Goal: Navigation & Orientation: Find specific page/section

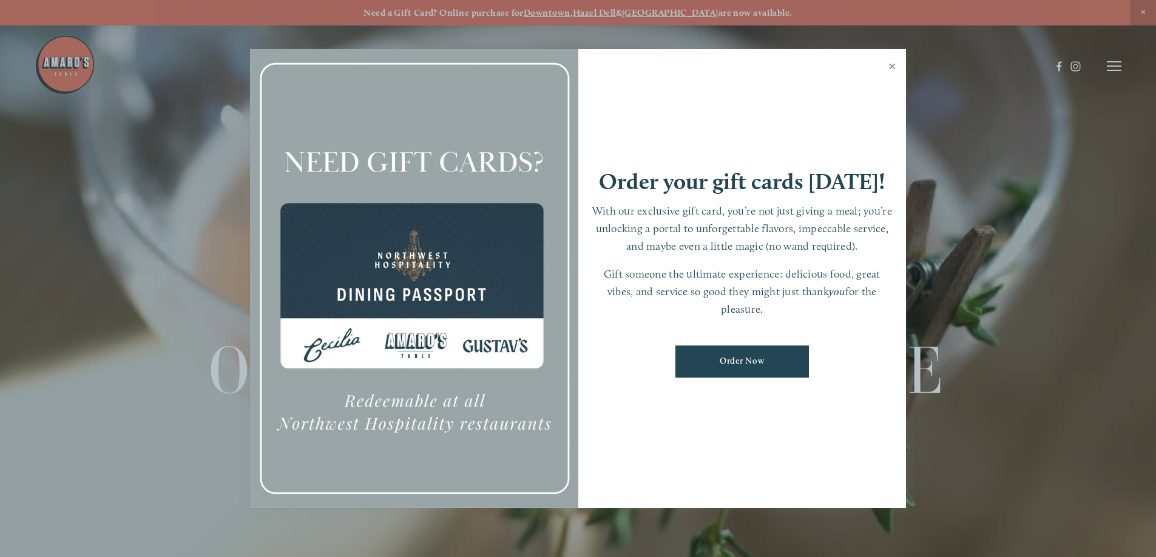
click at [889, 67] on link "Close" at bounding box center [892, 68] width 24 height 34
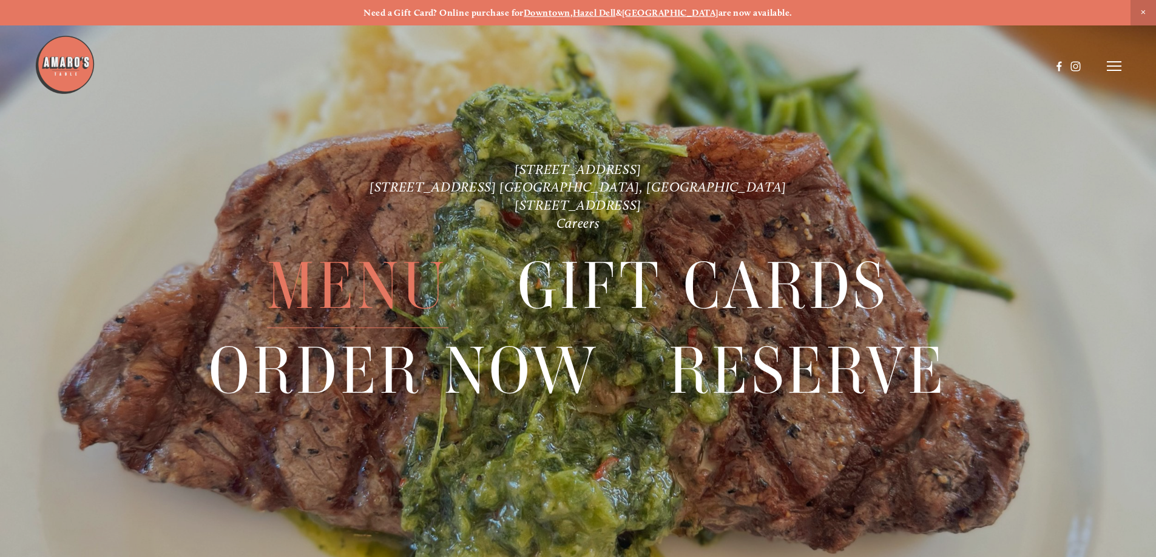
click at [346, 294] on span "Menu" at bounding box center [357, 287] width 181 height 84
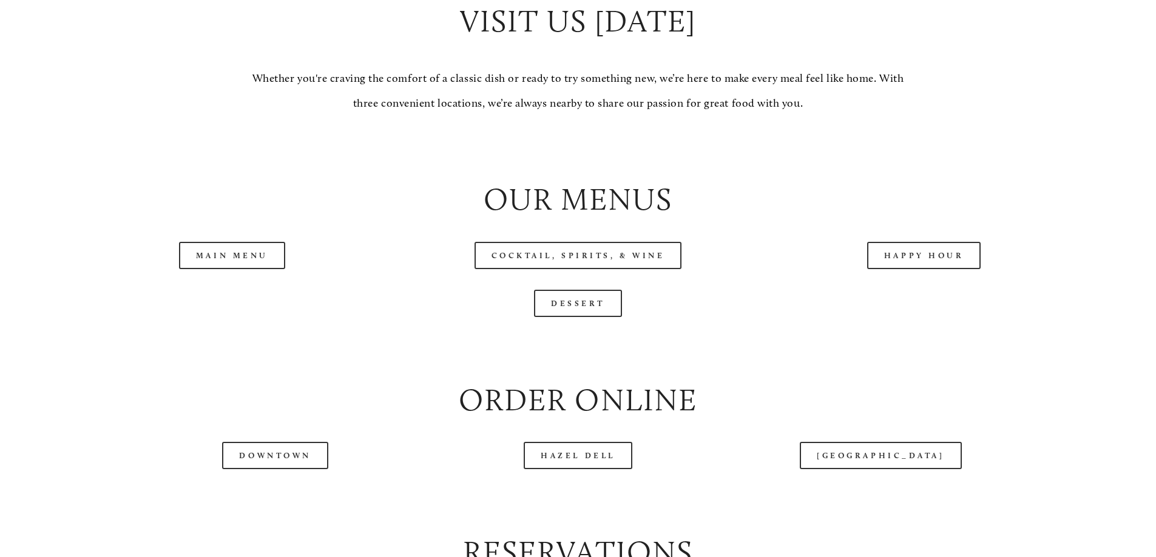
scroll to position [1334, 0]
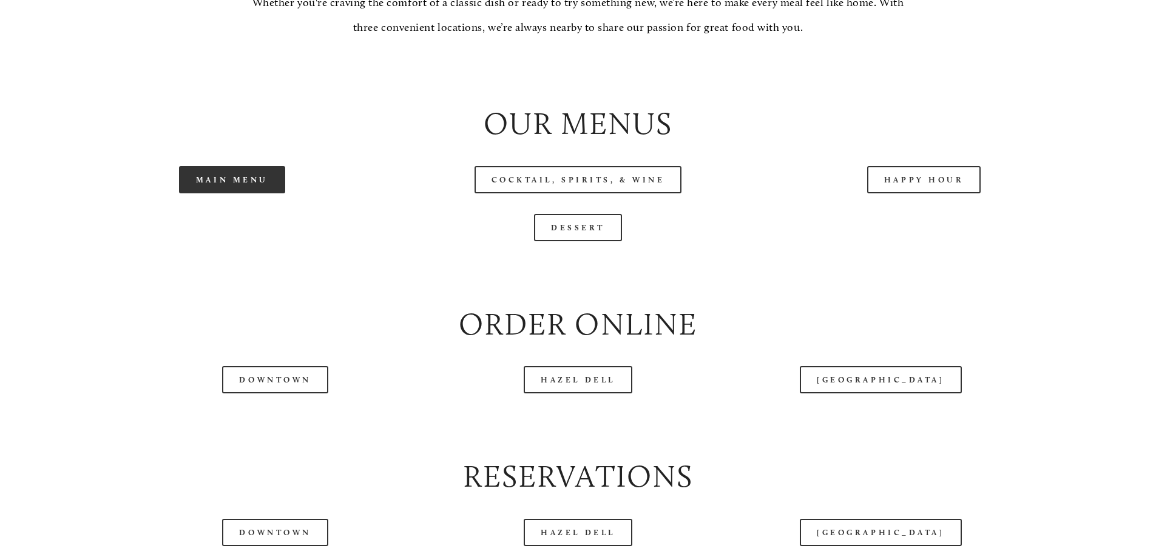
click at [228, 193] on link "Main Menu" at bounding box center [232, 179] width 106 height 27
